Goal: Information Seeking & Learning: Find specific fact

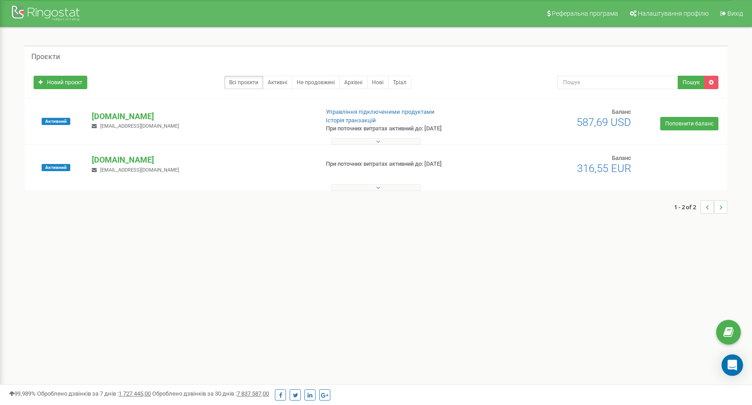
click at [377, 140] on icon at bounding box center [378, 141] width 4 height 6
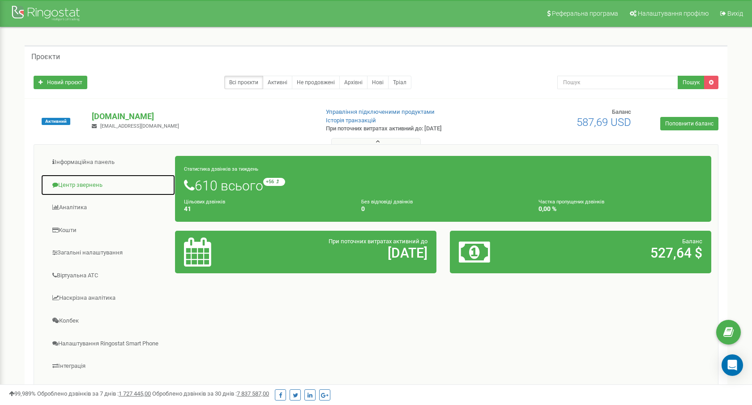
click at [67, 188] on link "Центр звернень" at bounding box center [108, 185] width 135 height 22
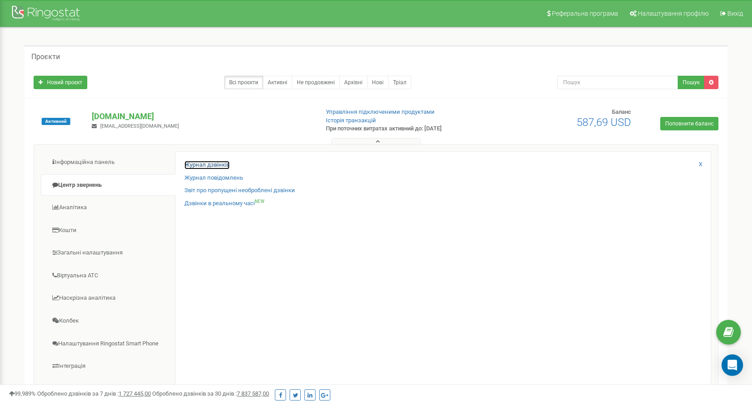
click at [206, 167] on link "Журнал дзвінків" at bounding box center [206, 165] width 45 height 9
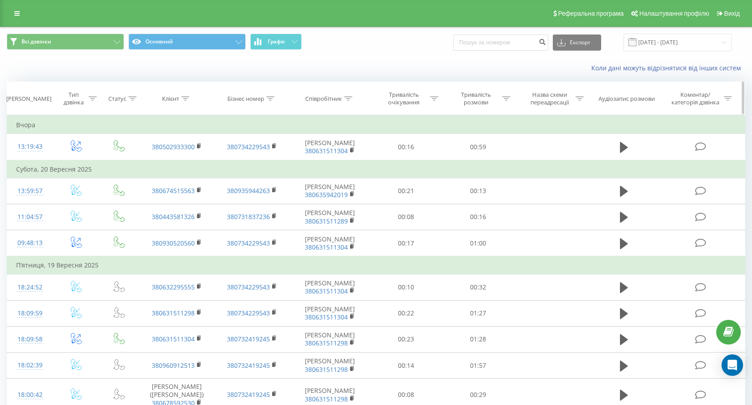
click at [350, 99] on icon at bounding box center [348, 98] width 8 height 4
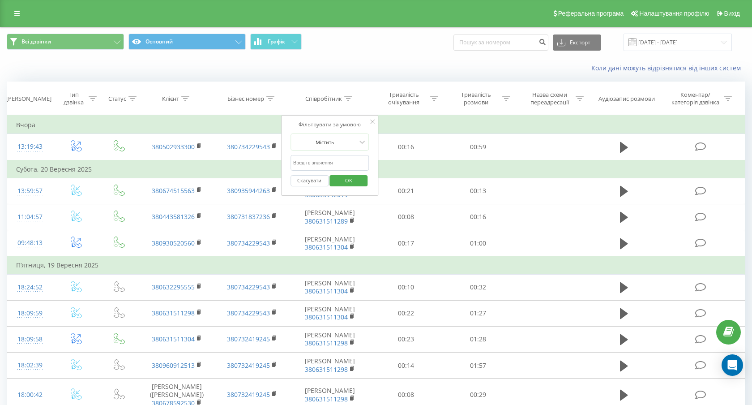
click at [349, 160] on input "text" at bounding box center [330, 163] width 79 height 16
type input "Бруцька"
click at [349, 181] on span "OK" at bounding box center [348, 180] width 25 height 14
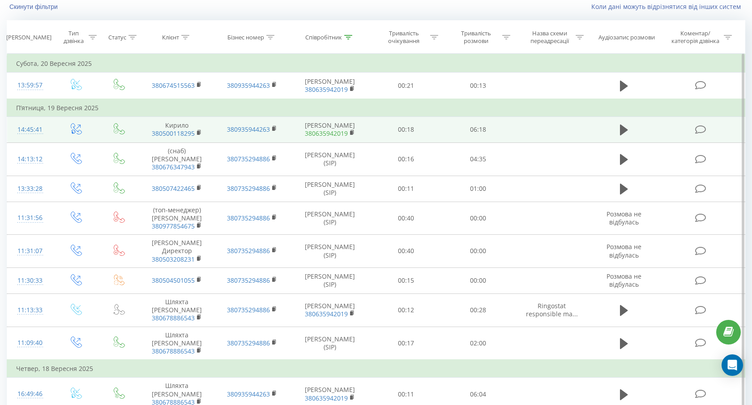
scroll to position [64, 0]
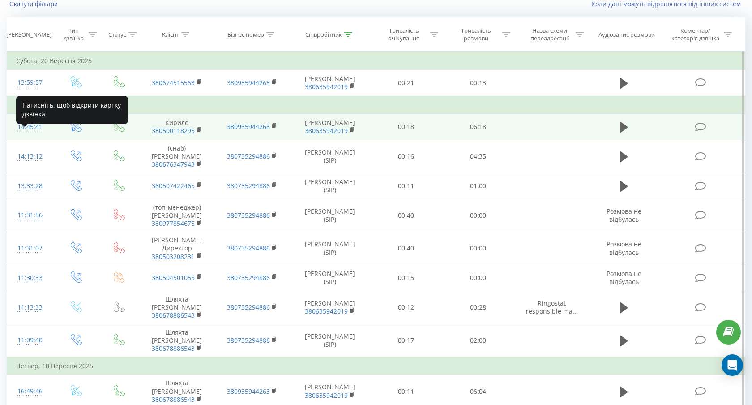
click at [36, 136] on div "14:45:41" at bounding box center [30, 126] width 28 height 17
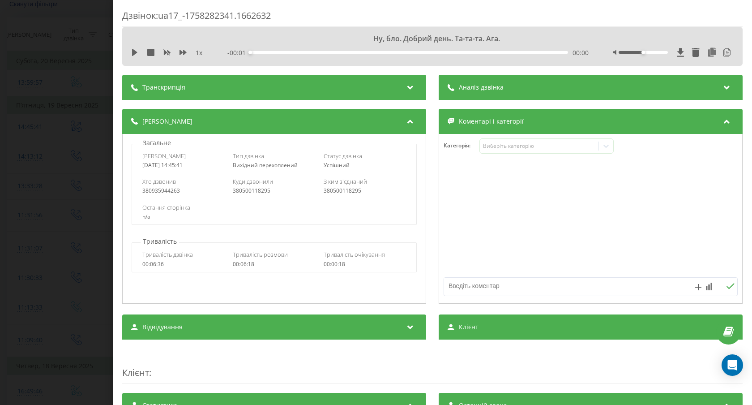
click at [252, 87] on div "Транскрипція" at bounding box center [274, 87] width 304 height 25
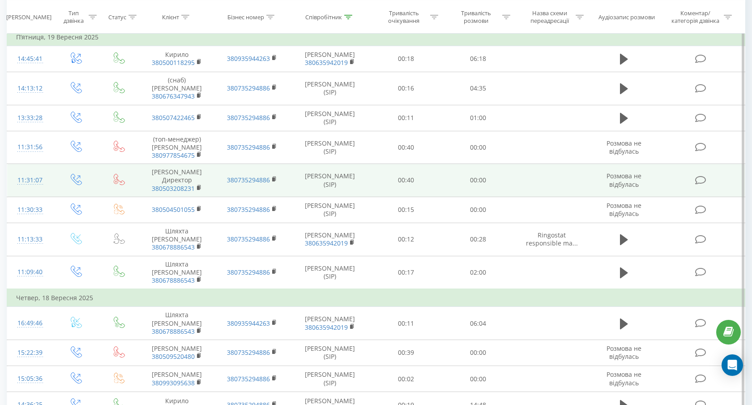
scroll to position [135, 0]
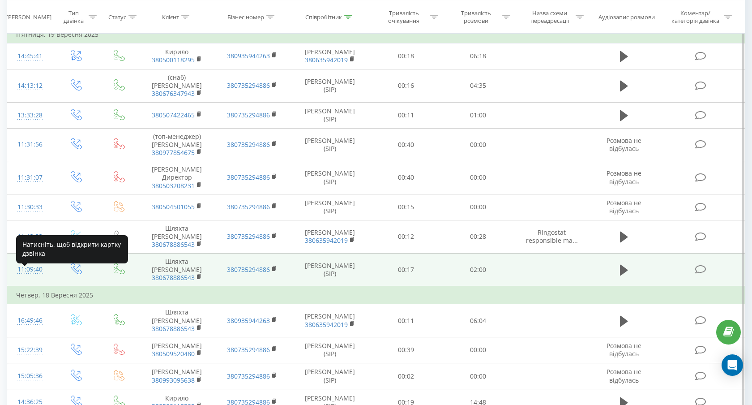
click at [27, 276] on div "11:09:40" at bounding box center [30, 269] width 28 height 17
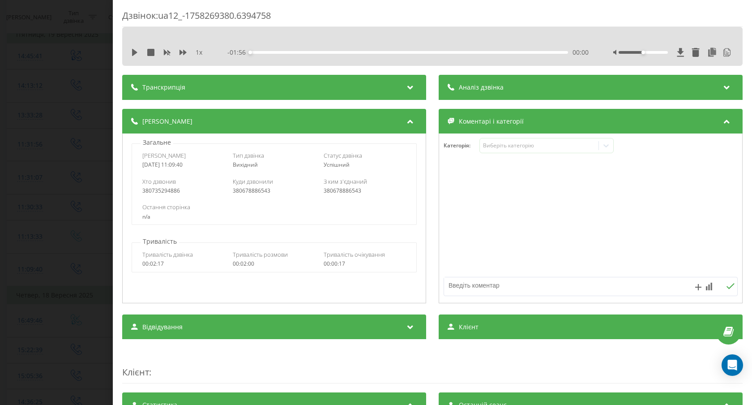
click at [255, 82] on div "Транскрипція" at bounding box center [274, 87] width 304 height 25
